Goal: Information Seeking & Learning: Find contact information

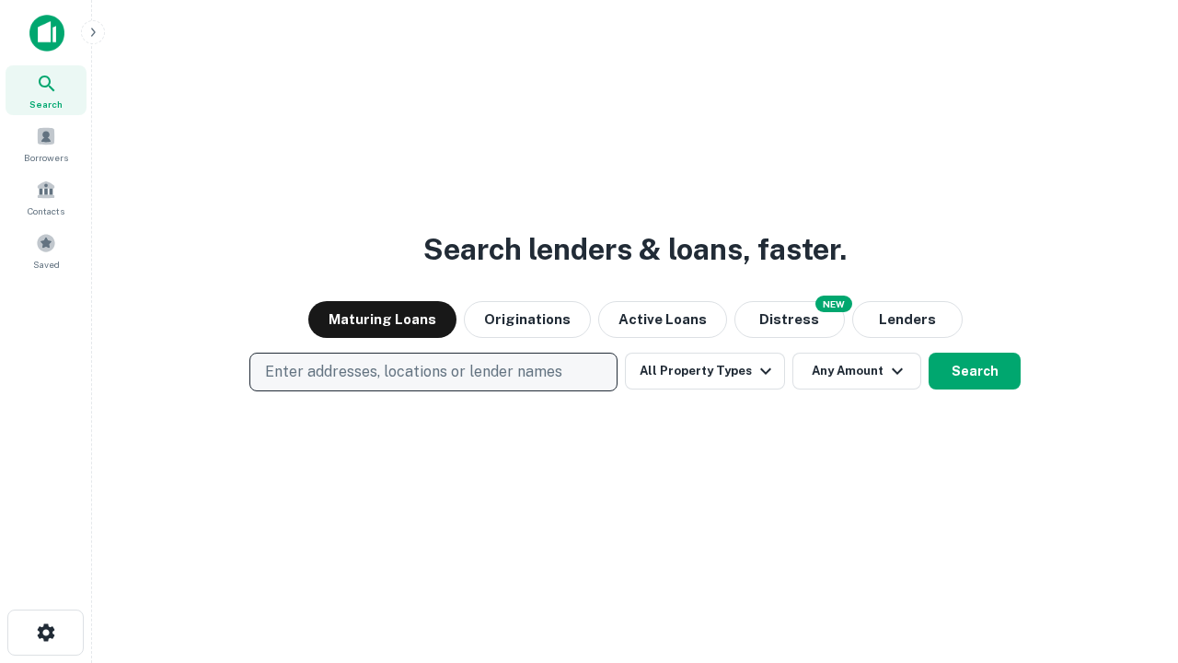
click at [433, 372] on p "Enter addresses, locations or lender names" at bounding box center [413, 372] width 297 height 22
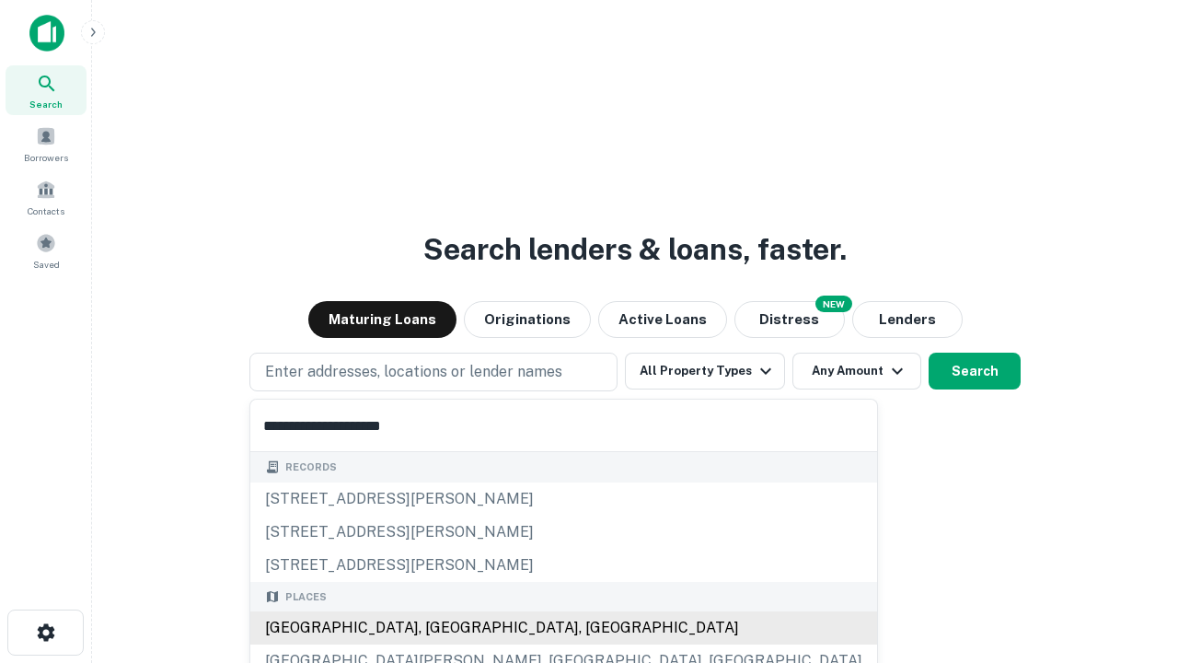
click at [440, 628] on div "Santa Monica, CA, USA" at bounding box center [563, 627] width 627 height 33
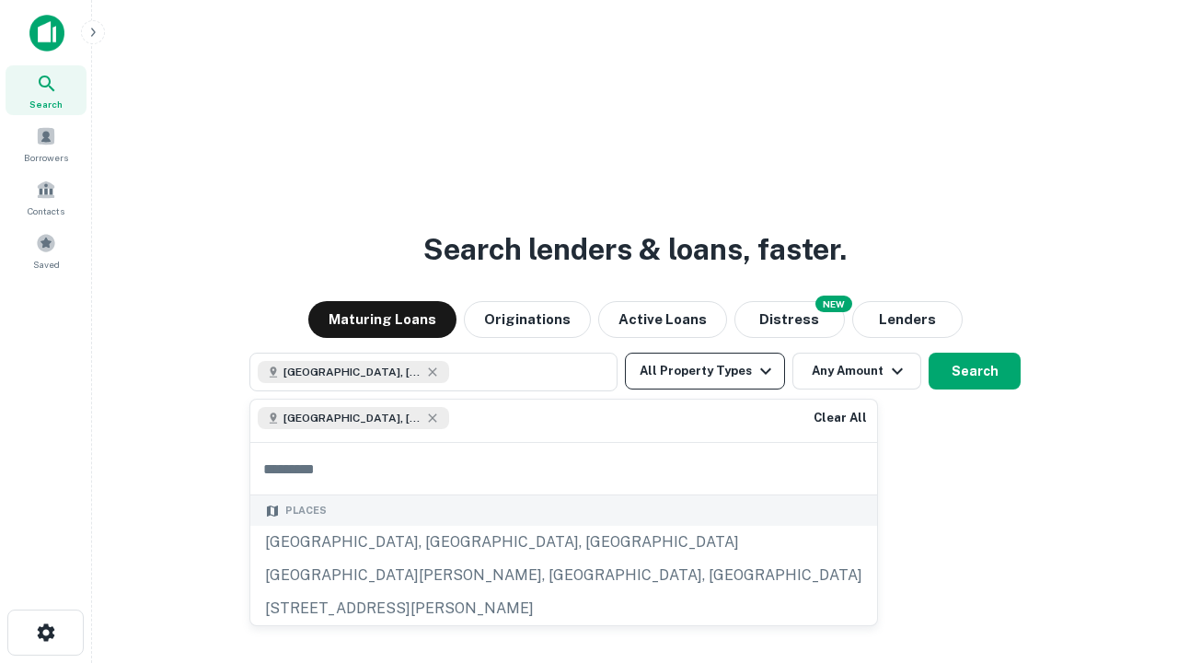
click at [705, 371] on button "All Property Types" at bounding box center [705, 371] width 160 height 37
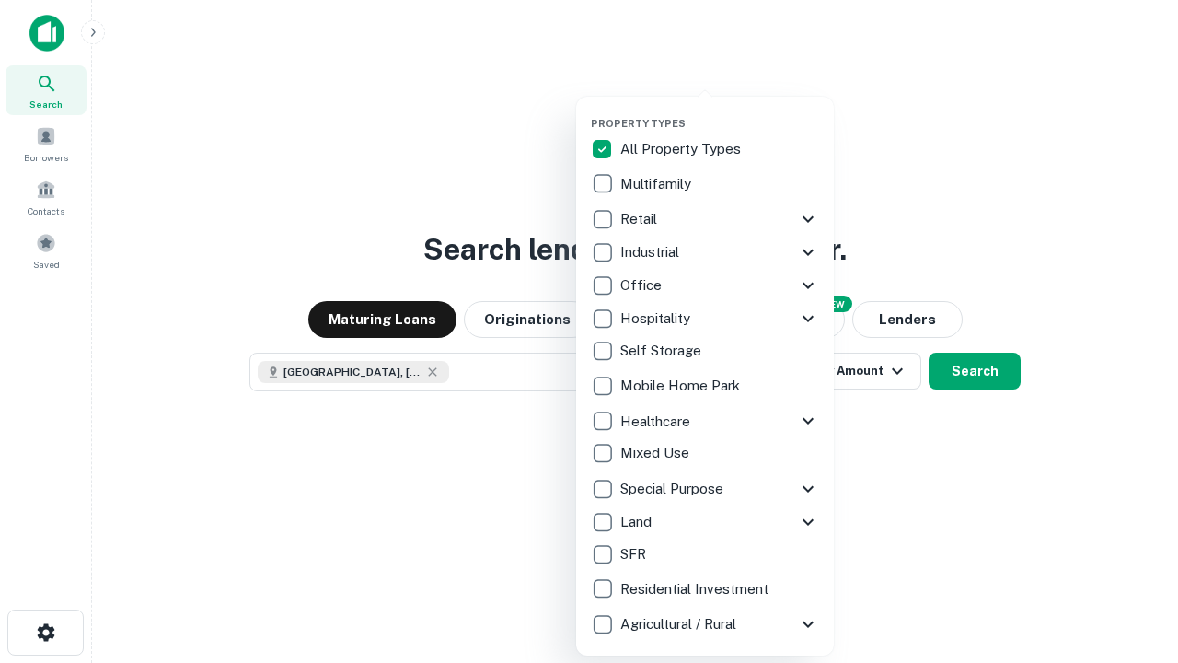
click at [720, 111] on button "button" at bounding box center [720, 111] width 258 height 1
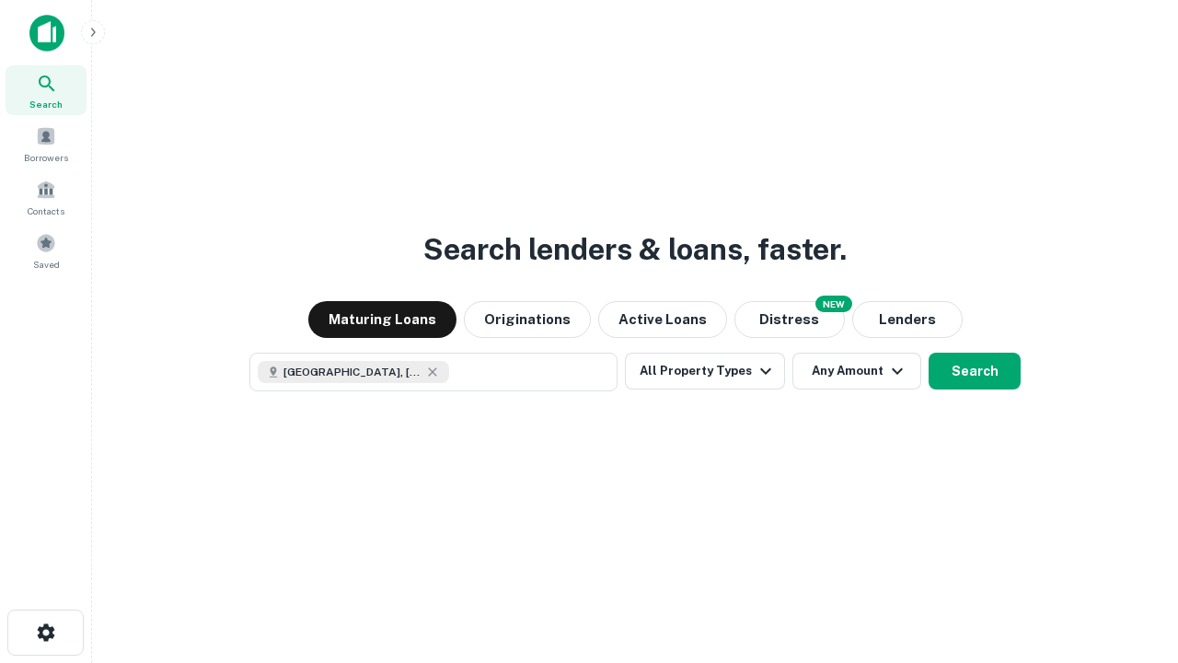
scroll to position [29, 0]
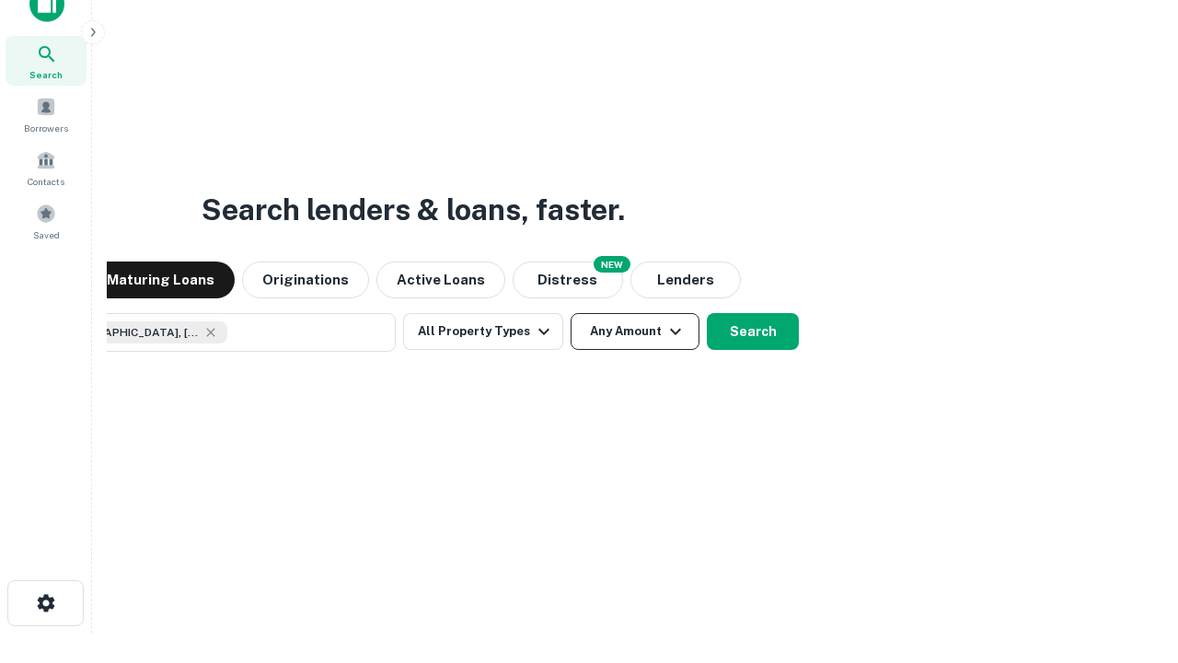
click at [571, 313] on button "Any Amount" at bounding box center [635, 331] width 129 height 37
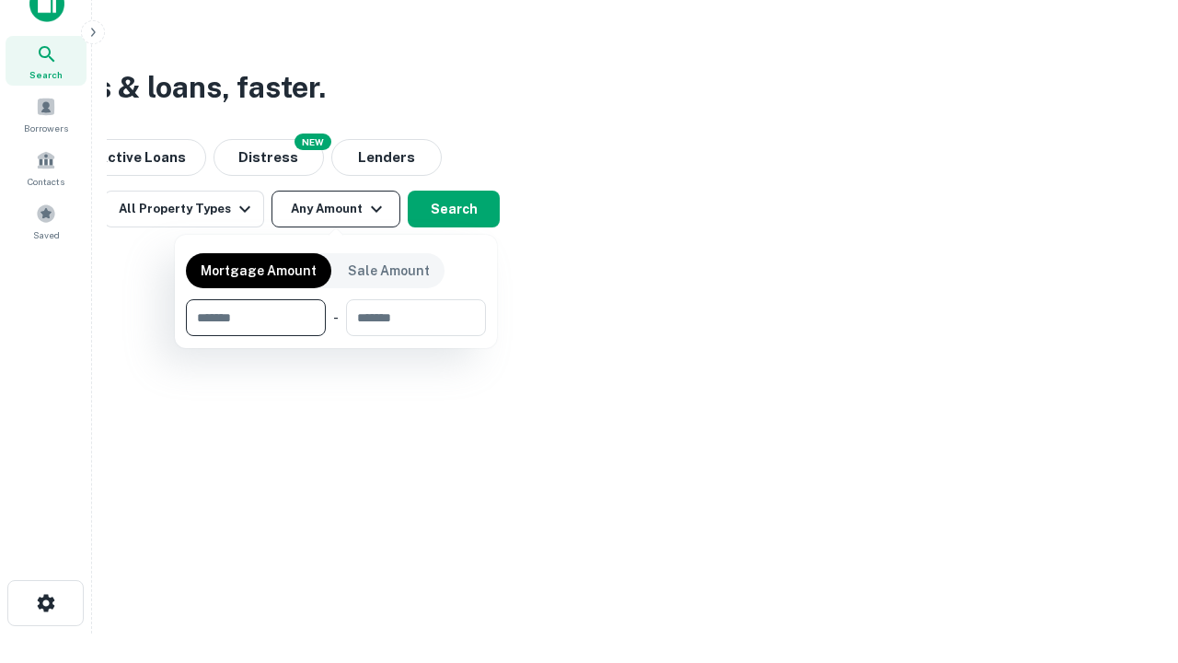
type input "*******"
click at [336, 336] on button "button" at bounding box center [336, 336] width 300 height 1
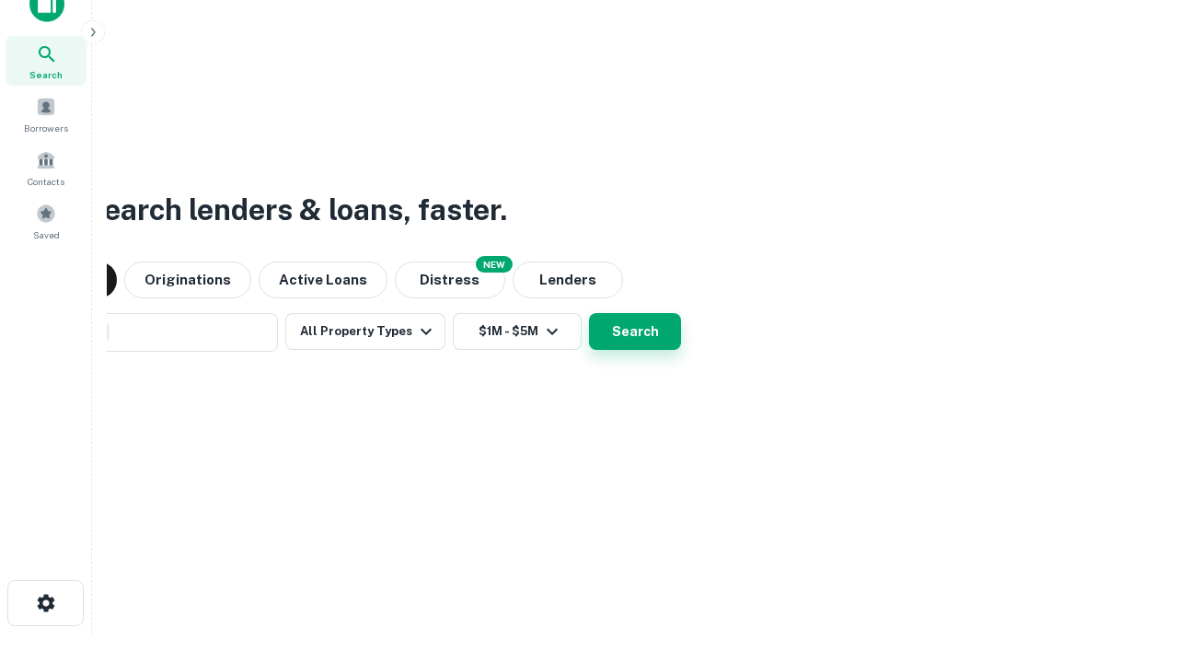
click at [589, 313] on button "Search" at bounding box center [635, 331] width 92 height 37
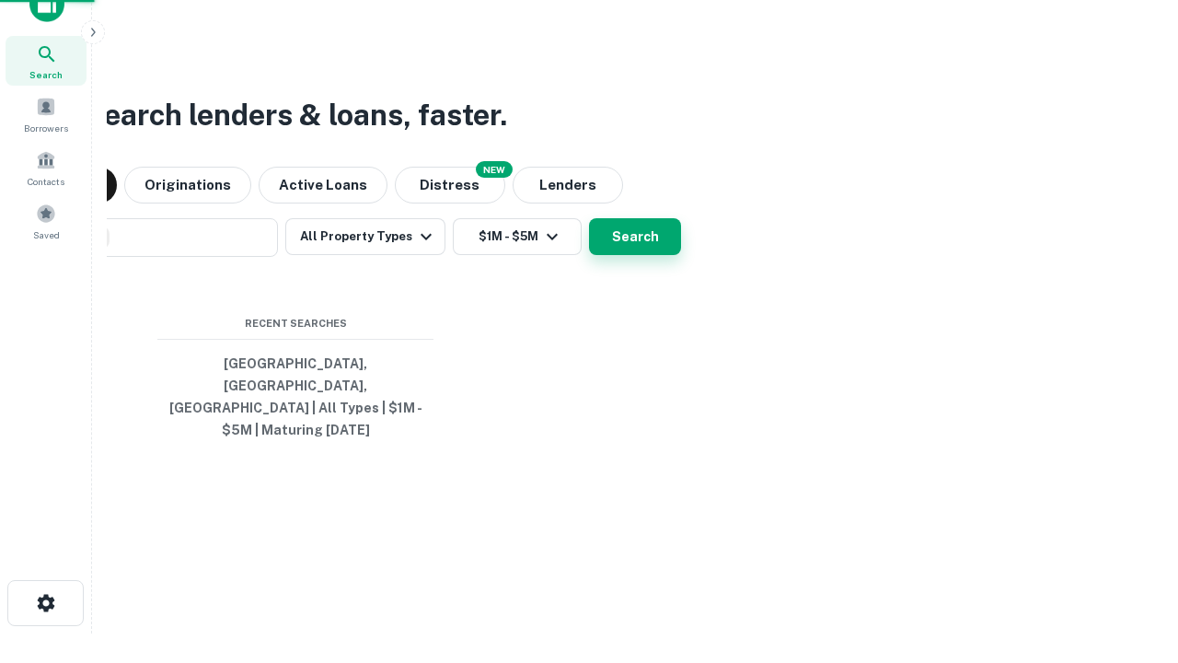
scroll to position [60, 521]
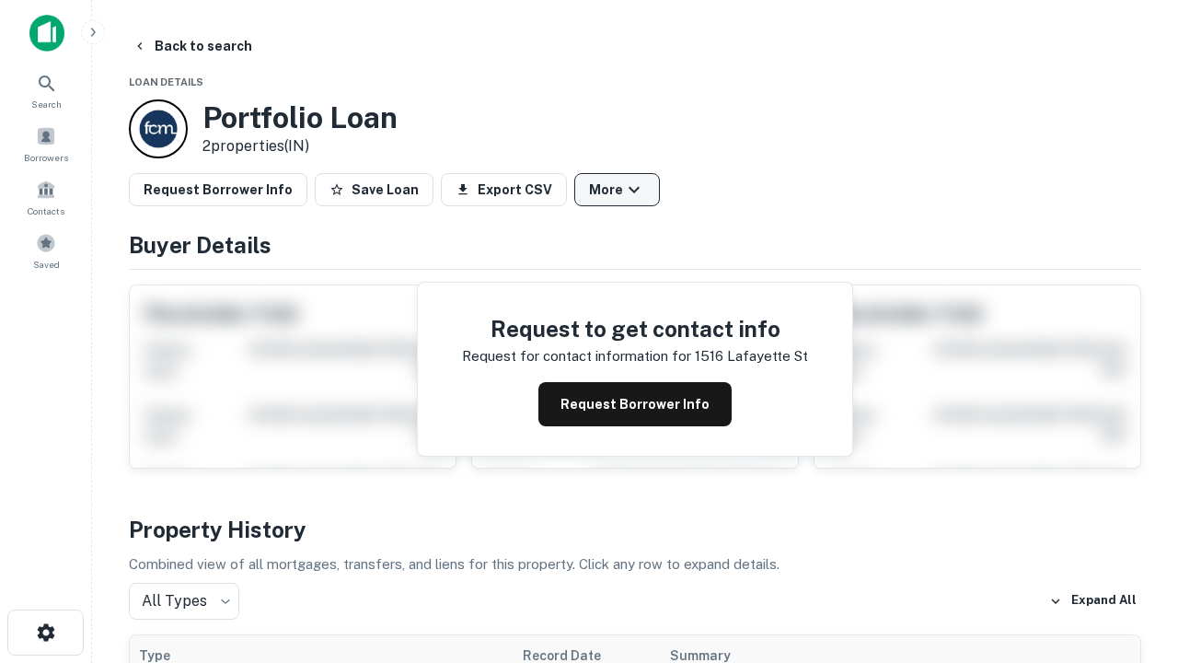
click at [617, 190] on button "More" at bounding box center [618, 189] width 86 height 33
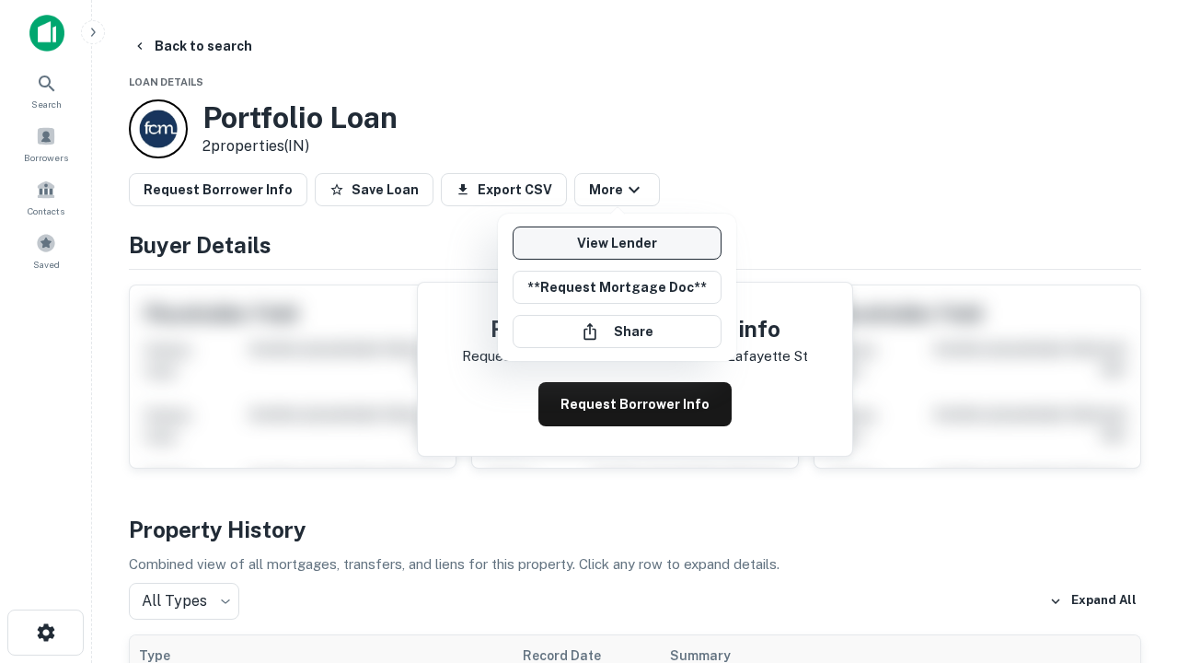
click at [617, 243] on link "View Lender" at bounding box center [617, 242] width 209 height 33
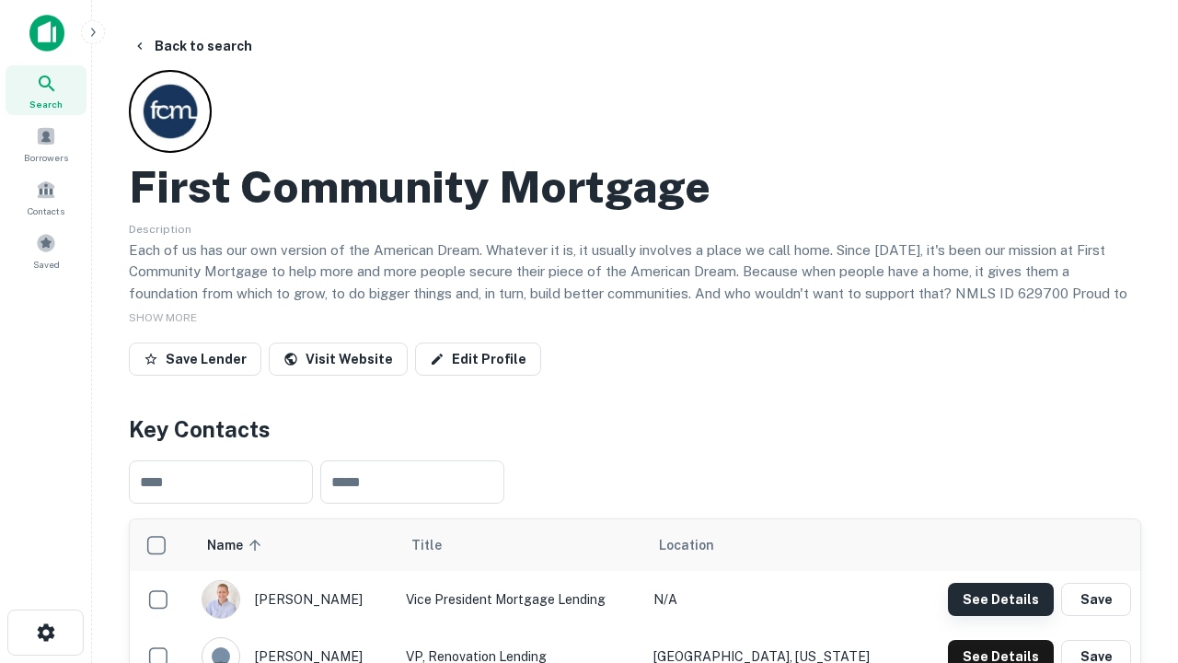
click at [1001, 598] on button "See Details" at bounding box center [1001, 599] width 106 height 33
